Goal: Task Accomplishment & Management: Use online tool/utility

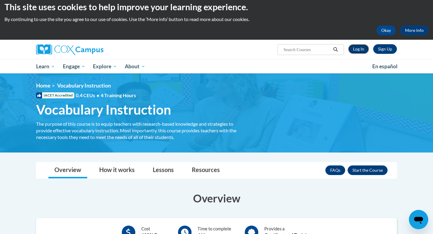
click at [350, 47] on link "Log In" at bounding box center [358, 49] width 21 height 10
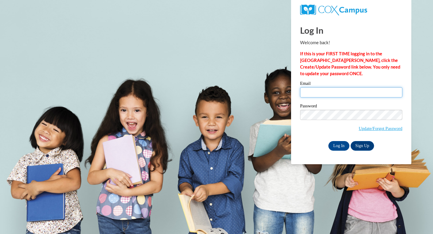
click at [327, 94] on input "Email" at bounding box center [351, 92] width 102 height 10
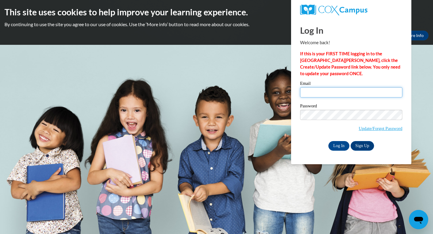
click at [338, 97] on input "Email" at bounding box center [351, 92] width 102 height 10
type input "agrhod6868@ung.edu"
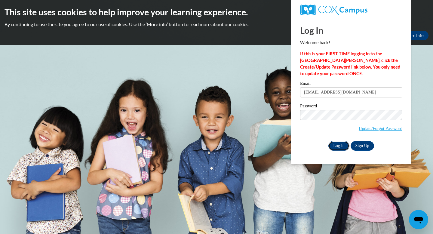
click at [336, 148] on input "Log In" at bounding box center [338, 146] width 21 height 10
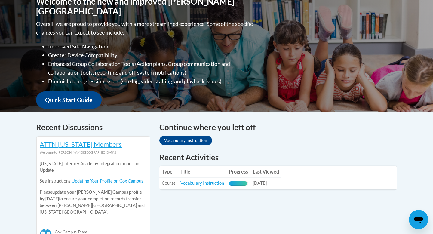
scroll to position [151, 0]
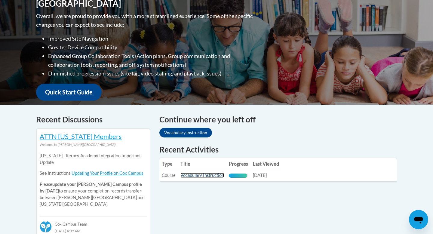
click at [211, 172] on link "Vocabulary Instruction" at bounding box center [202, 174] width 44 height 5
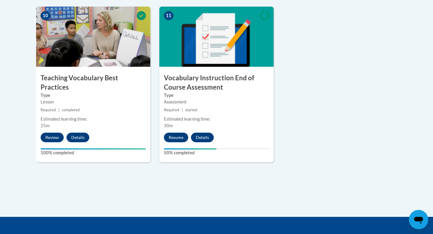
scroll to position [774, 0]
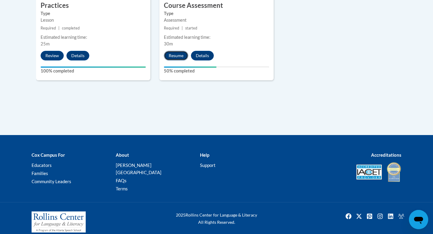
click at [177, 55] on button "Resume" at bounding box center [176, 56] width 24 height 10
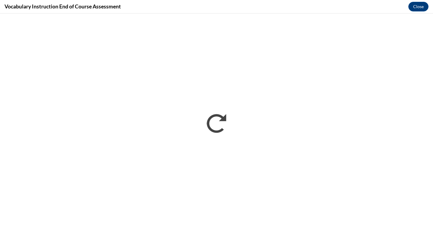
scroll to position [0, 0]
